Goal: Transaction & Acquisition: Download file/media

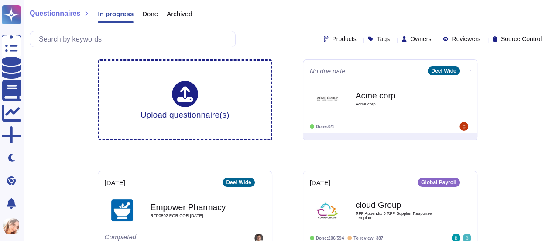
click at [43, 25] on div "Questionnaires In progress Done Archived Products Tags Owners Reviewers Source …" at bounding box center [288, 26] width 530 height 52
click at [144, 12] on span "Done" at bounding box center [150, 13] width 16 height 7
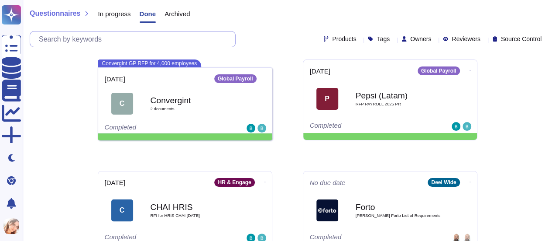
click at [209, 34] on input "text" at bounding box center [134, 38] width 201 height 15
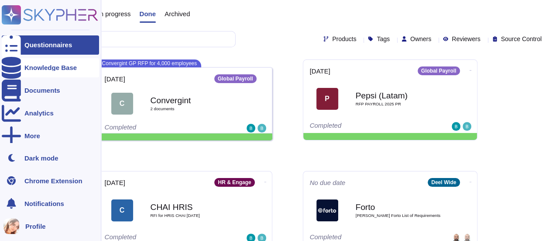
click at [18, 65] on div at bounding box center [11, 67] width 19 height 19
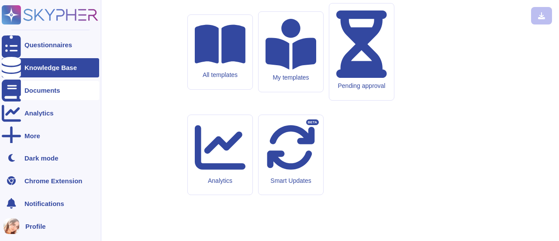
click at [41, 95] on div "Documents" at bounding box center [50, 90] width 97 height 19
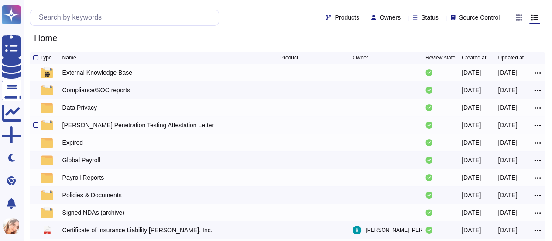
click at [144, 129] on div "Deel Penetration Testing Attestation Letter" at bounding box center [138, 125] width 152 height 9
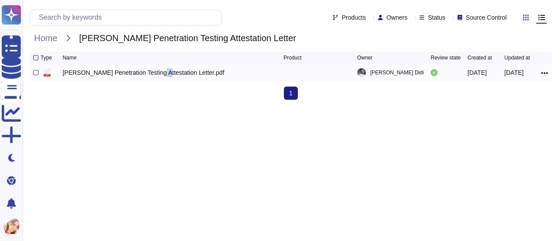
drag, startPoint x: 151, startPoint y: 84, endPoint x: 155, endPoint y: 79, distance: 6.3
click at [155, 79] on div "pdf Deel Penetration Testing Attestation Letter.pdf Albert Didi 2024-09-17 2024…" at bounding box center [291, 72] width 522 height 17
click at [155, 77] on div "Deel Penetration Testing Attestation Letter.pdf" at bounding box center [143, 72] width 162 height 9
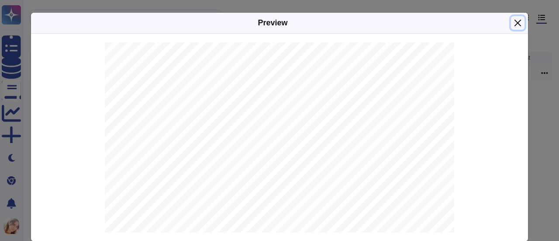
click at [517, 23] on button "Close" at bounding box center [518, 23] width 14 height 14
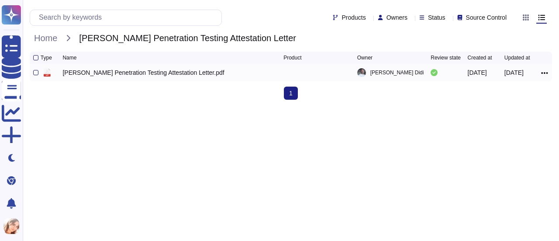
click at [37, 78] on div at bounding box center [36, 72] width 7 height 10
click at [34, 75] on div at bounding box center [35, 72] width 5 height 5
click at [0, 0] on input "checkbox" at bounding box center [0, 0] width 0 height 0
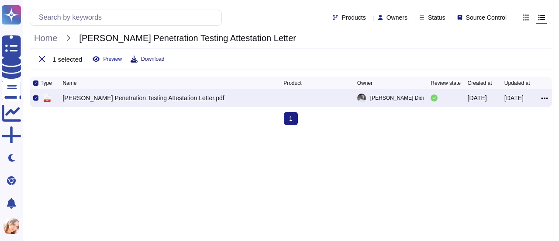
click at [155, 56] on span "Download" at bounding box center [152, 58] width 23 height 5
click at [41, 57] on icon at bounding box center [41, 58] width 7 height 7
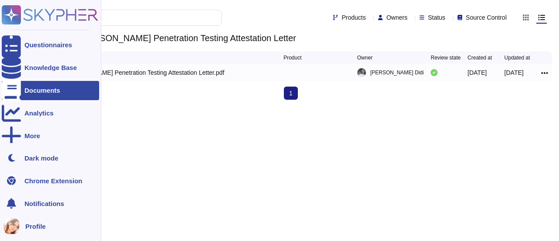
click at [11, 97] on div at bounding box center [11, 90] width 19 height 19
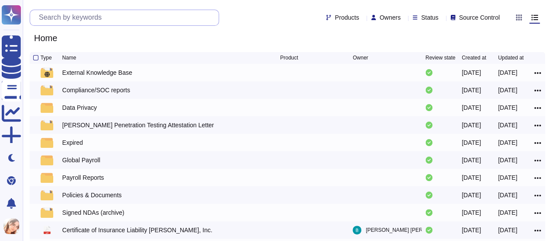
click at [152, 24] on input "text" at bounding box center [126, 17] width 184 height 15
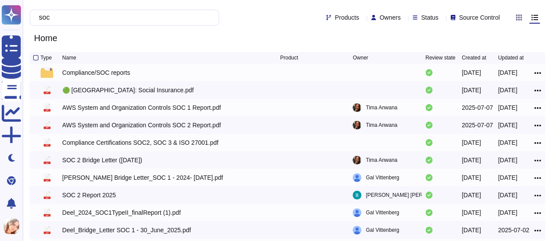
type input "soc"
click at [36, 60] on div at bounding box center [35, 57] width 5 height 5
click at [0, 0] on input "checkbox" at bounding box center [0, 0] width 0 height 0
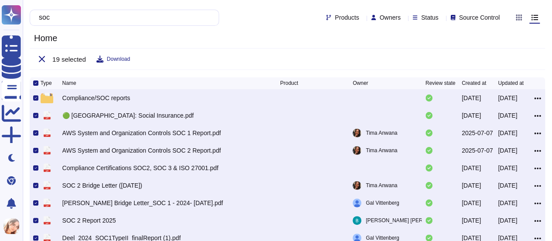
click at [36, 62] on button at bounding box center [41, 59] width 17 height 14
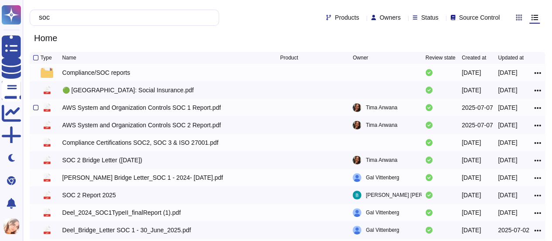
click at [34, 110] on div at bounding box center [35, 107] width 5 height 5
click at [0, 0] on input "checkbox" at bounding box center [0, 0] width 0 height 0
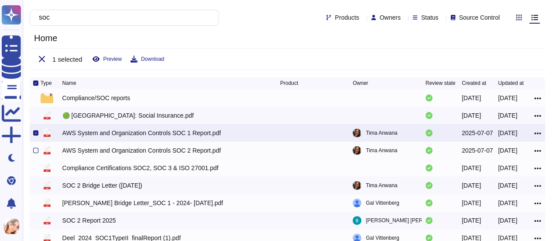
click at [35, 153] on div at bounding box center [35, 150] width 5 height 5
click at [0, 0] on input "checkbox" at bounding box center [0, 0] width 0 height 0
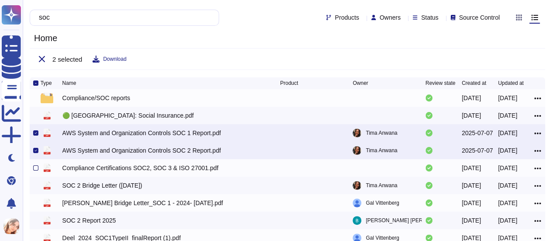
click at [36, 170] on div at bounding box center [35, 167] width 5 height 5
click at [0, 0] on input "checkbox" at bounding box center [0, 0] width 0 height 0
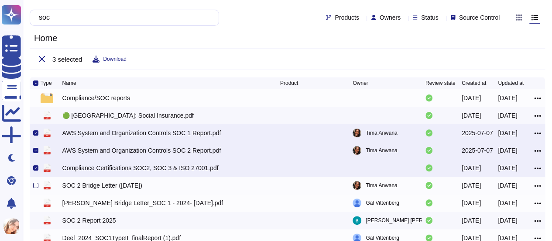
click at [37, 188] on div at bounding box center [35, 185] width 5 height 5
click at [0, 0] on input "checkbox" at bounding box center [0, 0] width 0 height 0
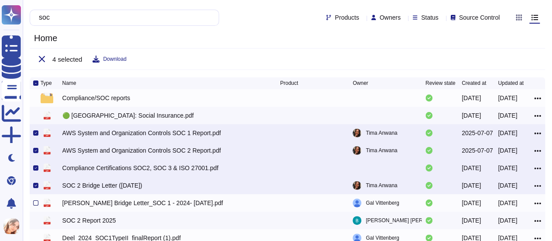
click at [37, 205] on div at bounding box center [35, 202] width 5 height 5
click at [0, 0] on input "checkbox" at bounding box center [0, 0] width 0 height 0
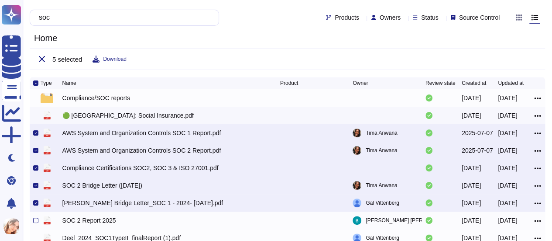
click at [41, 222] on div "pdf" at bounding box center [47, 220] width 13 height 10
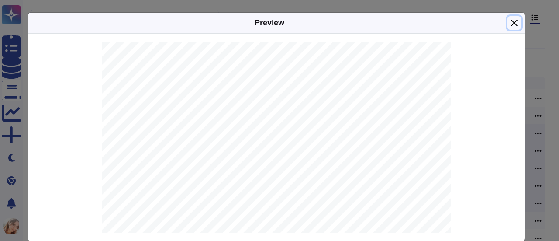
click at [513, 25] on button "Close" at bounding box center [514, 23] width 14 height 14
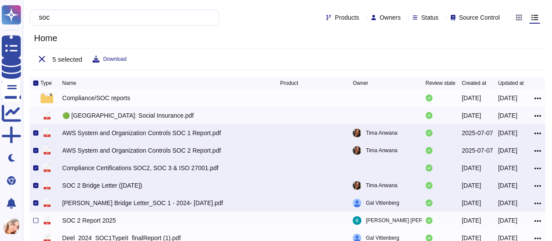
click at [33, 223] on div at bounding box center [35, 219] width 5 height 5
click at [0, 0] on input "checkbox" at bounding box center [0, 0] width 0 height 0
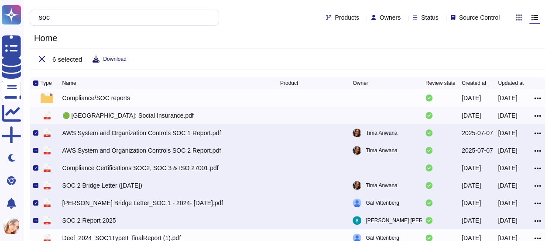
click at [100, 62] on button "Download" at bounding box center [110, 58] width 34 height 7
